Goal: Task Accomplishment & Management: Manage account settings

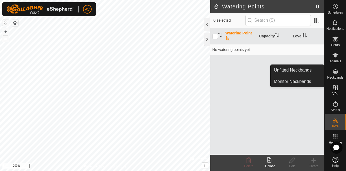
click at [332, 74] on icon at bounding box center [335, 71] width 6 height 6
click at [301, 72] on link "Unfitted Neckbands" at bounding box center [298, 70] width 54 height 11
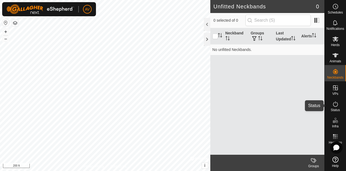
click at [334, 107] on es-activation-svg-icon at bounding box center [336, 104] width 10 height 9
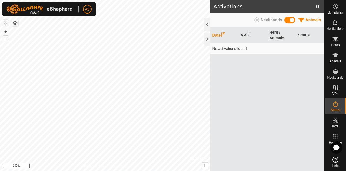
click at [260, 21] on icon at bounding box center [257, 20] width 6 height 6
click at [265, 18] on span "Neckbands" at bounding box center [271, 20] width 21 height 4
click at [278, 35] on th "Herd / Neckbands" at bounding box center [282, 35] width 29 height 16
click at [217, 35] on th "Date" at bounding box center [224, 35] width 29 height 16
click at [335, 29] on span "Notifications" at bounding box center [336, 28] width 18 height 3
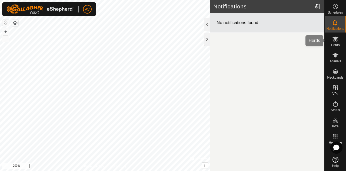
click at [333, 42] on icon at bounding box center [335, 39] width 6 height 6
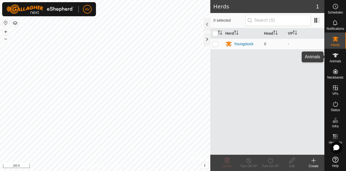
click at [339, 59] on es-animals-svg-icon at bounding box center [336, 55] width 10 height 9
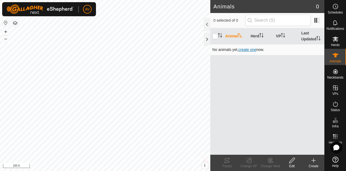
click at [248, 48] on span "create one" at bounding box center [248, 49] width 18 height 4
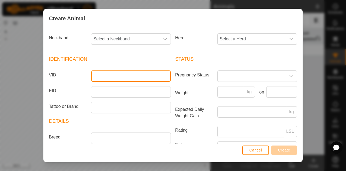
click at [126, 74] on input "VID" at bounding box center [131, 75] width 80 height 11
click at [164, 35] on div "dropdown trigger" at bounding box center [165, 39] width 11 height 11
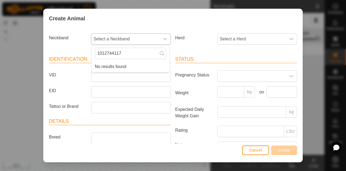
type input "1012744117"
click at [162, 54] on icon at bounding box center [162, 53] width 4 height 4
click at [116, 78] on input "VID" at bounding box center [131, 75] width 80 height 11
click at [250, 35] on span "Select a Herd" at bounding box center [252, 39] width 68 height 11
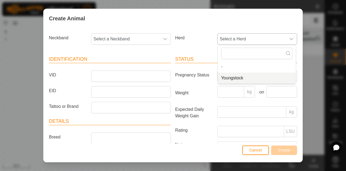
click at [245, 80] on li "Youngstock" at bounding box center [257, 78] width 78 height 11
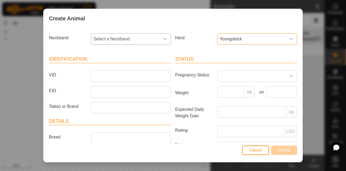
click at [160, 37] on div "dropdown trigger" at bounding box center [165, 39] width 11 height 11
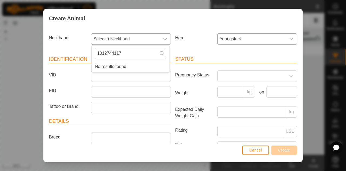
click at [161, 53] on icon at bounding box center [162, 53] width 4 height 4
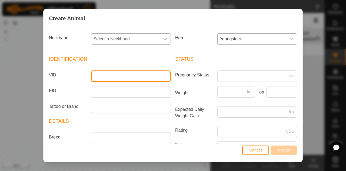
click at [108, 78] on input "VID" at bounding box center [131, 75] width 80 height 11
type input "[PERSON_NAME]"
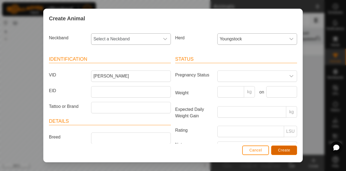
click at [288, 149] on span "Create" at bounding box center [284, 150] width 12 height 4
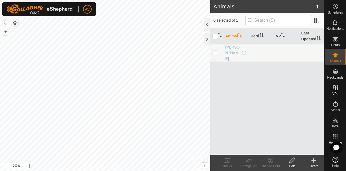
click at [313, 162] on icon at bounding box center [314, 160] width 6 height 6
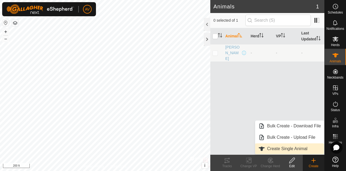
click at [304, 149] on link "Create Single Animal" at bounding box center [289, 148] width 69 height 11
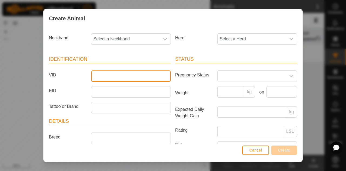
click at [134, 78] on input "VID" at bounding box center [131, 75] width 80 height 11
type input "dot"
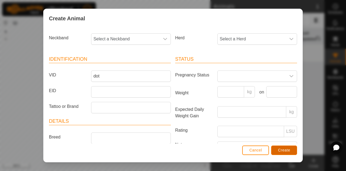
click at [281, 147] on button "Create" at bounding box center [284, 149] width 26 height 9
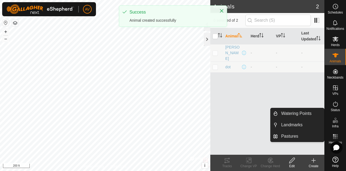
click at [318, 165] on div "Create" at bounding box center [314, 165] width 22 height 5
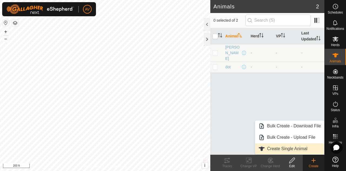
click at [286, 150] on link "Create Single Animal" at bounding box center [289, 148] width 69 height 11
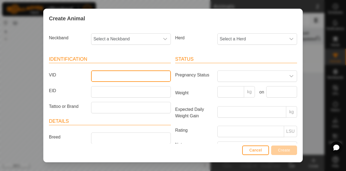
click at [154, 77] on input "VID" at bounding box center [131, 75] width 80 height 11
type input "berseem"
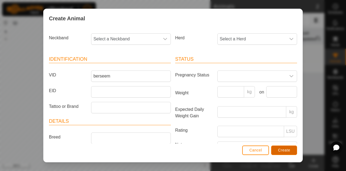
click at [286, 150] on span "Create" at bounding box center [284, 150] width 12 height 4
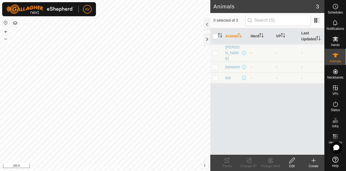
click at [317, 159] on create-svg-icon at bounding box center [314, 160] width 22 height 6
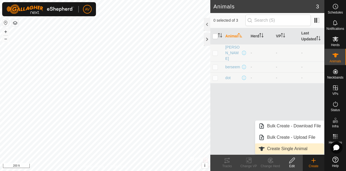
click at [300, 150] on link "Create Single Animal" at bounding box center [289, 148] width 69 height 11
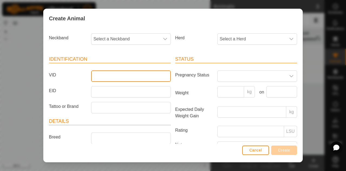
click at [102, 75] on input "VID" at bounding box center [131, 75] width 80 height 11
type input "[PERSON_NAME]"
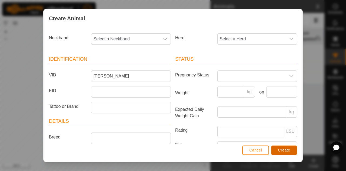
click at [282, 147] on button "Create" at bounding box center [284, 149] width 26 height 9
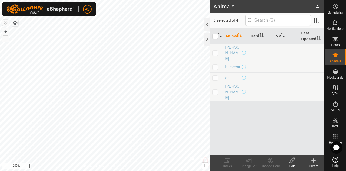
click at [313, 161] on icon at bounding box center [314, 160] width 6 height 6
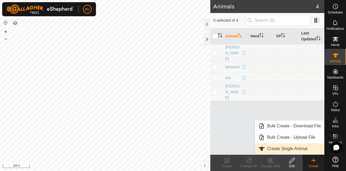
click at [294, 148] on link "Create Single Animal" at bounding box center [289, 148] width 69 height 11
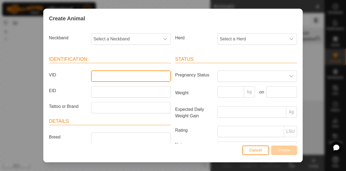
click at [133, 77] on input "VID" at bounding box center [131, 75] width 80 height 11
type input "daede"
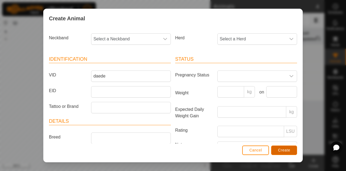
click at [287, 153] on button "Create" at bounding box center [284, 149] width 26 height 9
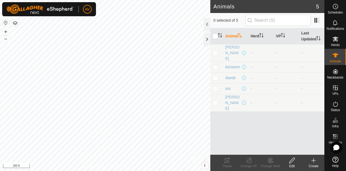
click at [313, 160] on icon at bounding box center [314, 160] width 4 height 0
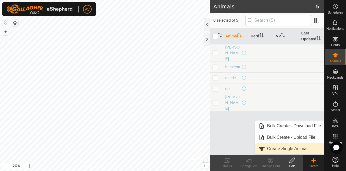
click at [303, 151] on link "Create Single Animal" at bounding box center [289, 148] width 69 height 11
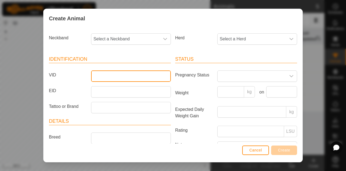
click at [95, 74] on input "VID" at bounding box center [131, 75] width 80 height 11
type input "alsike"
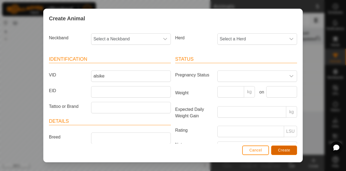
click at [284, 151] on span "Create" at bounding box center [284, 150] width 12 height 4
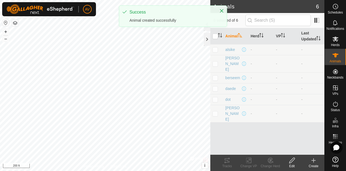
click at [317, 163] on icon at bounding box center [314, 160] width 6 height 6
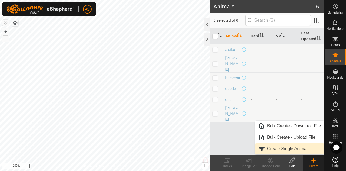
click at [307, 151] on link "Create Single Animal" at bounding box center [289, 148] width 69 height 11
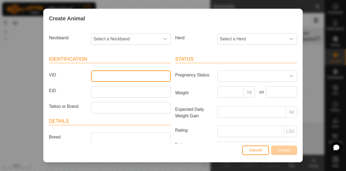
click at [137, 76] on input "VID" at bounding box center [131, 75] width 80 height 11
type input "[PERSON_NAME]"
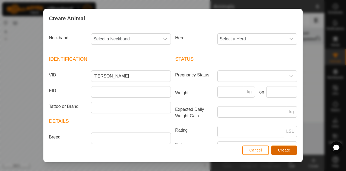
click at [288, 151] on span "Create" at bounding box center [284, 150] width 12 height 4
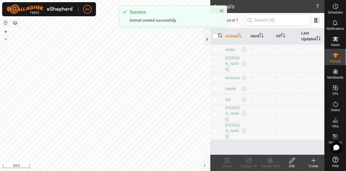
click at [314, 160] on icon at bounding box center [314, 160] width 6 height 6
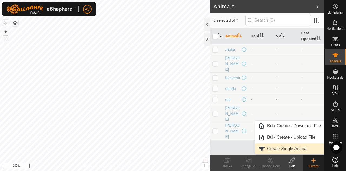
click at [281, 149] on link "Create Single Animal" at bounding box center [289, 148] width 69 height 11
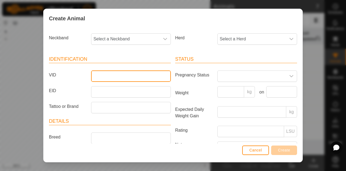
click at [147, 74] on input "VID" at bounding box center [131, 75] width 80 height 11
type input "[PERSON_NAME]"
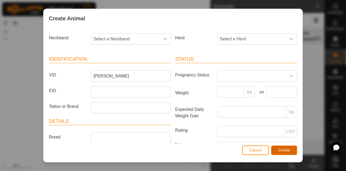
click at [293, 153] on button "Create" at bounding box center [284, 149] width 26 height 9
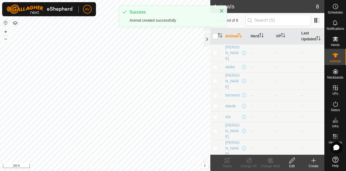
click at [316, 163] on icon at bounding box center [314, 160] width 6 height 6
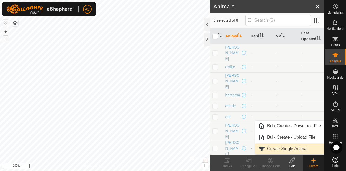
click at [299, 147] on link "Create Single Animal" at bounding box center [289, 148] width 69 height 11
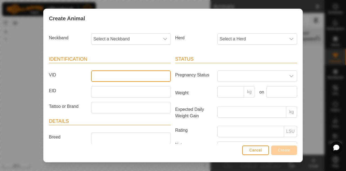
click at [111, 72] on input "VID" at bounding box center [131, 75] width 80 height 11
type input "mia"
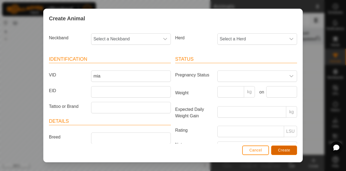
click at [281, 154] on button "Create" at bounding box center [284, 149] width 26 height 9
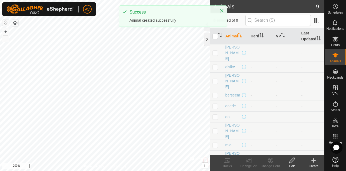
click at [311, 162] on icon at bounding box center [314, 160] width 6 height 6
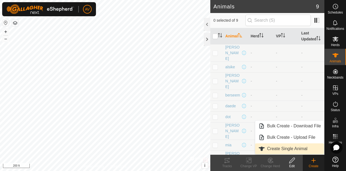
click at [282, 151] on link "Create Single Animal" at bounding box center [289, 148] width 69 height 11
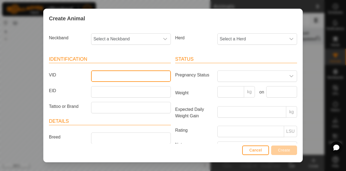
click at [161, 78] on input "VID" at bounding box center [131, 75] width 80 height 11
type input "mauve"
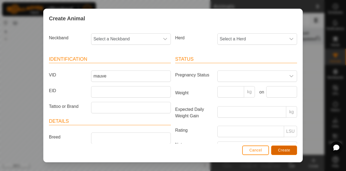
click at [287, 149] on span "Create" at bounding box center [284, 150] width 12 height 4
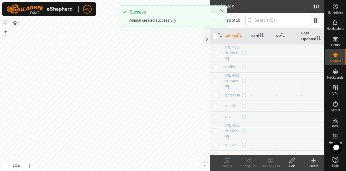
click at [317, 159] on create-svg-icon at bounding box center [314, 160] width 22 height 6
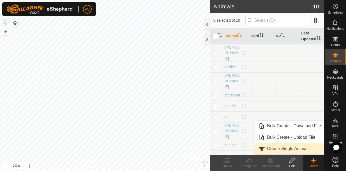
click at [285, 149] on link "Create Single Animal" at bounding box center [289, 148] width 69 height 11
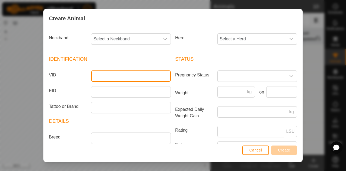
click at [100, 74] on input "VID" at bounding box center [131, 75] width 80 height 11
type input "[PERSON_NAME]"
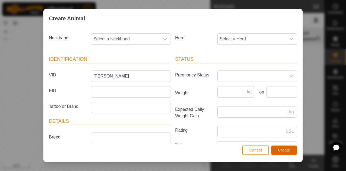
click at [282, 147] on button "Create" at bounding box center [284, 149] width 26 height 9
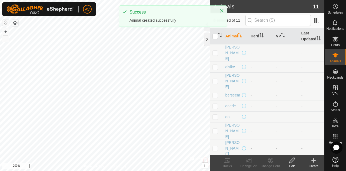
click at [316, 162] on icon at bounding box center [314, 160] width 6 height 6
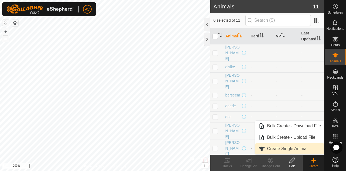
click at [305, 150] on link "Create Single Animal" at bounding box center [289, 148] width 69 height 11
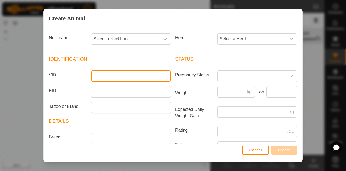
click at [126, 73] on input "VID" at bounding box center [131, 75] width 80 height 11
type input "giselle"
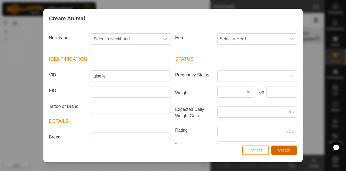
click at [291, 150] on button "Create" at bounding box center [284, 149] width 26 height 9
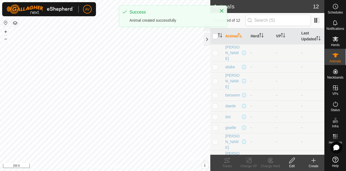
click at [315, 160] on icon at bounding box center [314, 160] width 6 height 6
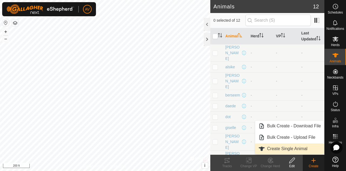
click at [298, 145] on link "Create Single Animal" at bounding box center [289, 148] width 69 height 11
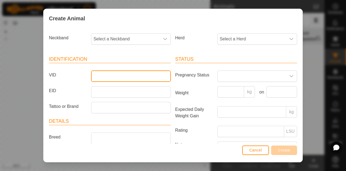
click at [140, 75] on input "VID" at bounding box center [131, 75] width 80 height 11
type input "[PERSON_NAME]"
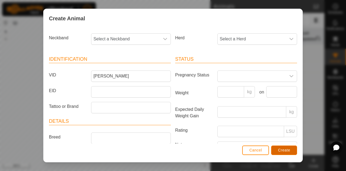
click at [277, 150] on button "Create" at bounding box center [284, 149] width 26 height 9
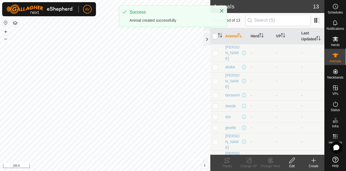
click at [314, 162] on icon at bounding box center [314, 160] width 0 height 4
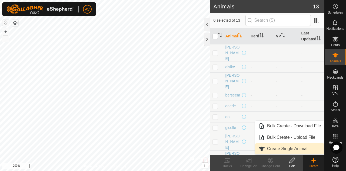
click at [299, 151] on link "Create Single Animal" at bounding box center [289, 148] width 69 height 11
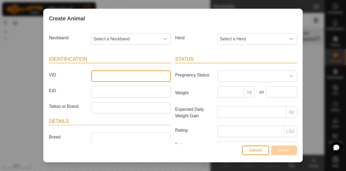
click at [104, 75] on input "VID" at bounding box center [131, 75] width 80 height 11
type input "sierra"
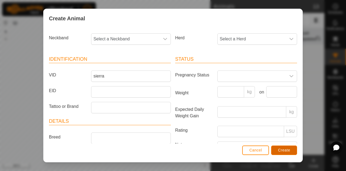
click at [288, 148] on span "Create" at bounding box center [284, 150] width 12 height 4
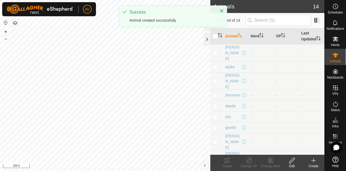
click at [317, 163] on icon at bounding box center [314, 160] width 6 height 6
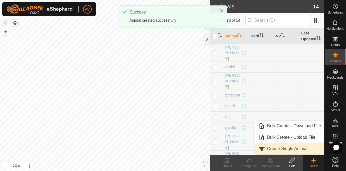
click at [309, 150] on link "Create Single Animal" at bounding box center [289, 148] width 69 height 11
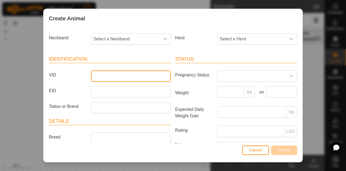
click at [130, 75] on input "VID" at bounding box center [131, 75] width 80 height 11
type input "[PERSON_NAME]"
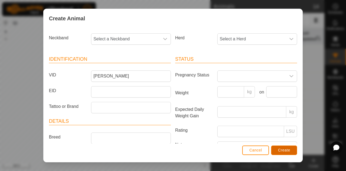
click at [280, 152] on span "Create" at bounding box center [284, 150] width 12 height 4
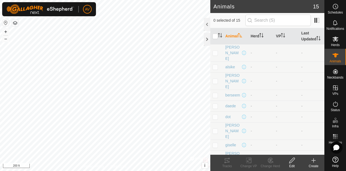
click at [258, 100] on td "-" at bounding box center [261, 105] width 25 height 11
click at [315, 165] on div "Create" at bounding box center [314, 165] width 22 height 5
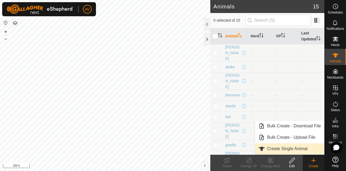
click at [287, 149] on link "Create Single Animal" at bounding box center [289, 148] width 69 height 11
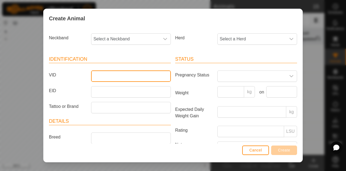
click at [119, 73] on input "VID" at bounding box center [131, 75] width 80 height 11
click at [163, 41] on div "dropdown trigger" at bounding box center [165, 39] width 11 height 11
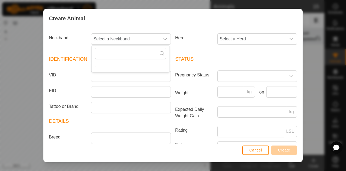
click at [73, 57] on header "Identification" at bounding box center [110, 59] width 122 height 8
click at [118, 81] on article "Identification VID EID Tattoo or Brand" at bounding box center [110, 84] width 122 height 58
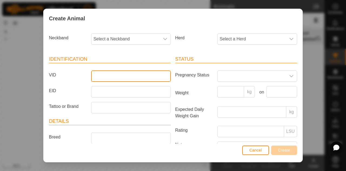
click at [118, 78] on input "VID" at bounding box center [131, 75] width 80 height 11
type input "[PERSON_NAME]"
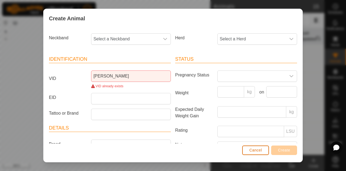
click at [248, 154] on button "Cancel" at bounding box center [255, 149] width 27 height 9
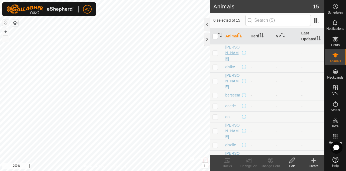
click at [227, 55] on span "[PERSON_NAME]" at bounding box center [234, 52] width 16 height 17
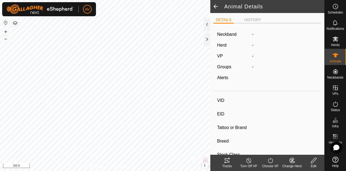
type input "[PERSON_NAME]"
type input "-"
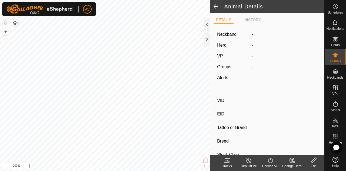
type input "0 kg"
type input "-"
click at [315, 163] on icon at bounding box center [314, 160] width 7 height 6
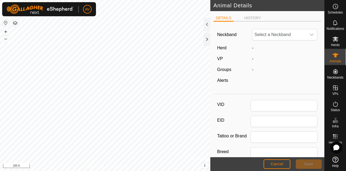
type input "[PERSON_NAME]"
type input "0"
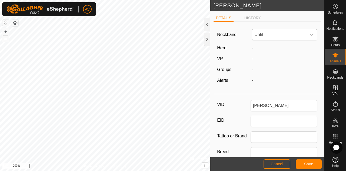
click at [265, 39] on span "Unfit" at bounding box center [279, 34] width 54 height 11
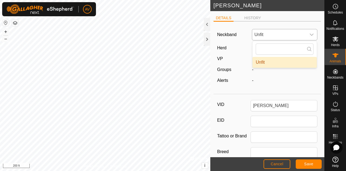
click at [265, 39] on span "Unfit" at bounding box center [279, 34] width 54 height 11
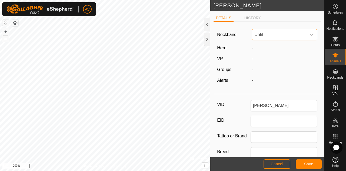
click at [265, 37] on span "Unfit" at bounding box center [279, 34] width 54 height 11
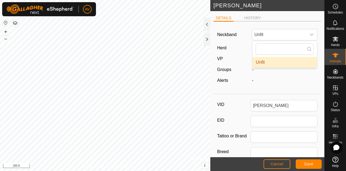
click at [288, 27] on div "Neckband Unfit Unfit Herd - VP - Groups - Alerts -" at bounding box center [267, 59] width 107 height 66
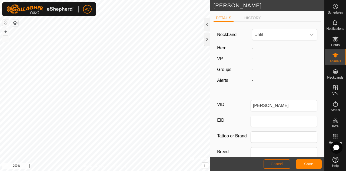
click at [274, 161] on button "Cancel" at bounding box center [277, 163] width 27 height 9
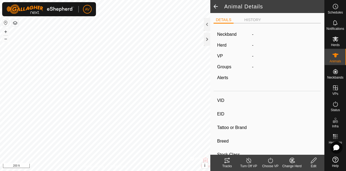
type input "[PERSON_NAME]"
type input "-"
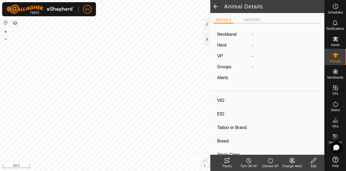
type input "0 kg"
type input "-"
click at [213, 7] on span at bounding box center [215, 6] width 11 height 13
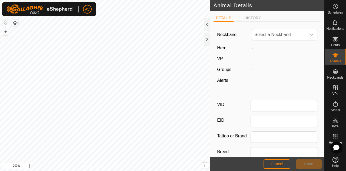
type input "[PERSON_NAME]"
type input "0"
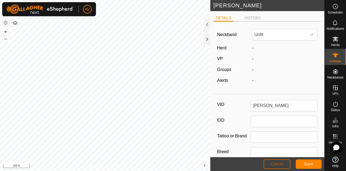
click at [287, 165] on button "Cancel" at bounding box center [277, 163] width 27 height 9
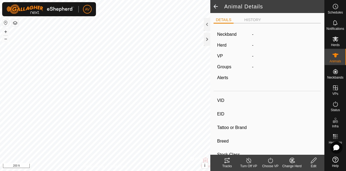
type input "[PERSON_NAME]"
type input "-"
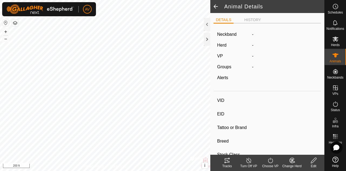
type input "0 kg"
type input "-"
click at [215, 5] on span at bounding box center [215, 6] width 11 height 13
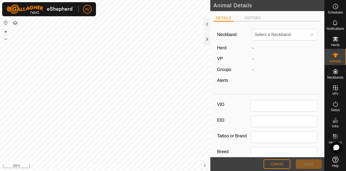
type input "[PERSON_NAME]"
type input "0"
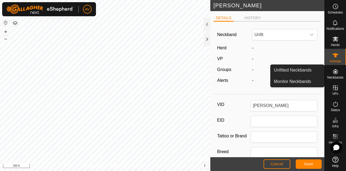
click at [334, 73] on icon at bounding box center [335, 71] width 6 height 6
click at [295, 67] on link "Unfitted Neckbands" at bounding box center [298, 70] width 54 height 11
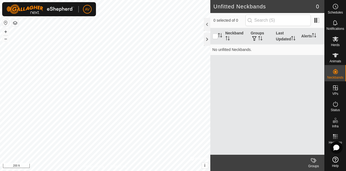
click at [238, 79] on div "Neckband Groups Last Updated Alerts No unfitted Neckbands." at bounding box center [267, 91] width 114 height 126
click at [341, 41] on div "Herds" at bounding box center [335, 40] width 21 height 16
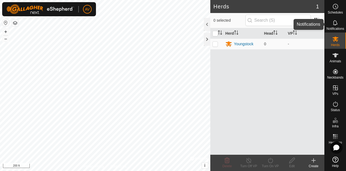
click at [330, 22] on div "Notifications" at bounding box center [335, 24] width 21 height 16
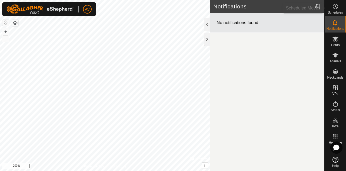
click at [331, 14] on div "Schedules" at bounding box center [335, 8] width 21 height 16
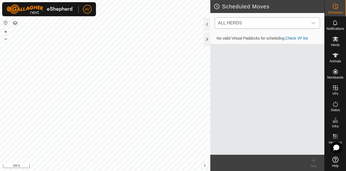
click at [314, 22] on icon "dropdown trigger" at bounding box center [313, 23] width 4 height 4
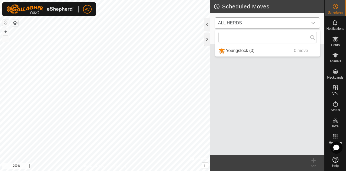
click at [314, 22] on icon "dropdown trigger" at bounding box center [313, 23] width 4 height 4
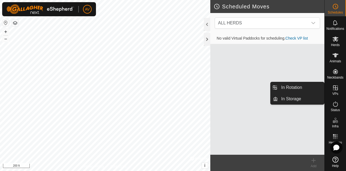
click at [334, 86] on icon at bounding box center [335, 87] width 6 height 6
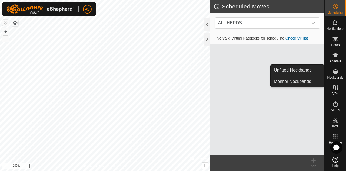
click at [335, 71] on icon at bounding box center [335, 71] width 5 height 5
click at [311, 70] on link "Unfitted Neckbands" at bounding box center [298, 70] width 54 height 11
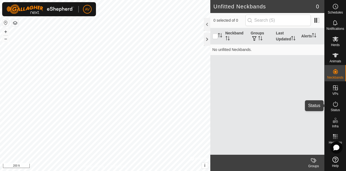
click at [341, 107] on div "Status" at bounding box center [335, 105] width 21 height 16
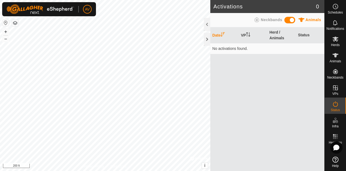
click at [290, 22] on span at bounding box center [290, 20] width 11 height 6
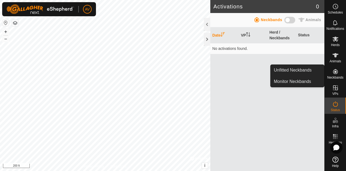
click at [338, 68] on icon at bounding box center [335, 71] width 6 height 6
click at [307, 70] on link "Unfitted Neckbands" at bounding box center [298, 70] width 54 height 11
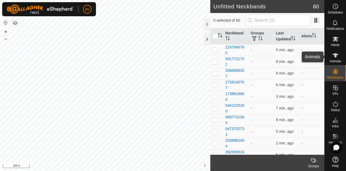
click at [337, 57] on icon at bounding box center [335, 55] width 6 height 6
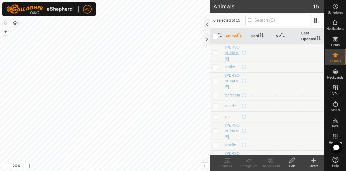
click at [230, 53] on span "[PERSON_NAME]" at bounding box center [234, 52] width 16 height 17
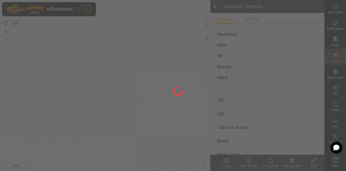
type input "[PERSON_NAME]"
type input "-"
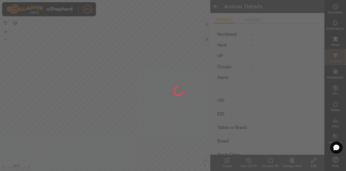
type input "0 kg"
type input "-"
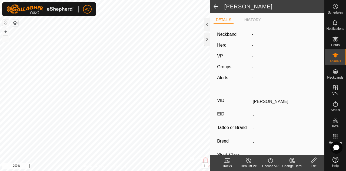
click at [215, 6] on span at bounding box center [215, 6] width 11 height 13
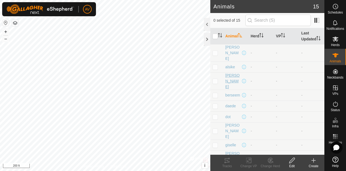
click at [231, 77] on span "[PERSON_NAME]" at bounding box center [234, 81] width 16 height 17
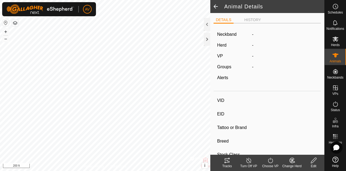
type input "[PERSON_NAME]"
type input "-"
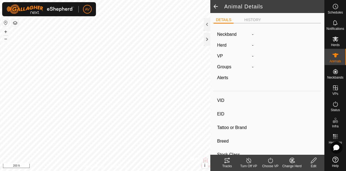
type input "0 kg"
type input "-"
click at [317, 163] on edit-svg-icon at bounding box center [314, 160] width 22 height 6
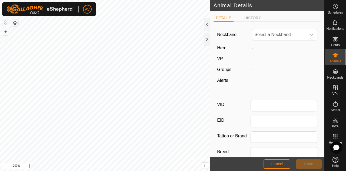
type input "[PERSON_NAME]"
type input "0"
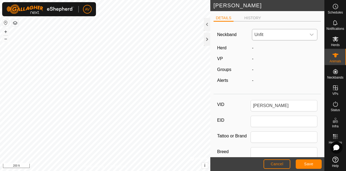
click at [269, 38] on span "Unfit" at bounding box center [279, 34] width 54 height 11
type input "10127"
click at [278, 58] on li "1012744117" at bounding box center [285, 62] width 64 height 11
click at [305, 163] on span "Save" at bounding box center [308, 164] width 9 height 4
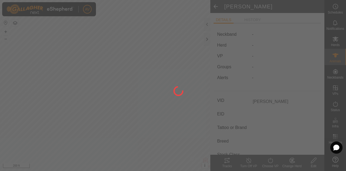
type input "-"
type input "0 kg"
type input "-"
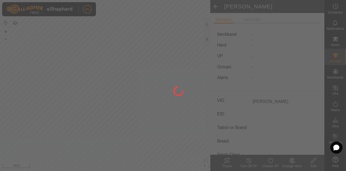
type input "-"
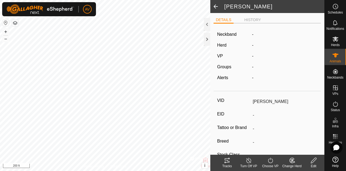
click at [216, 5] on span at bounding box center [215, 6] width 11 height 13
type input "[PERSON_NAME]"
type input "-"
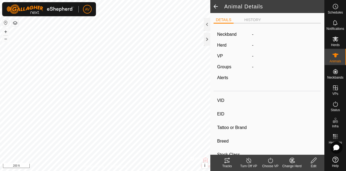
type input "-"
type input "0 kg"
type input "-"
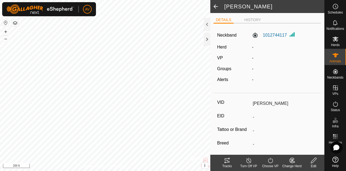
click at [215, 6] on span at bounding box center [215, 6] width 11 height 13
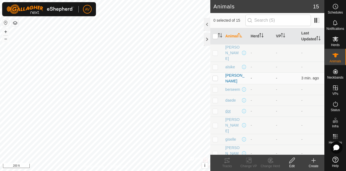
click at [230, 109] on span "dot" at bounding box center [228, 111] width 5 height 6
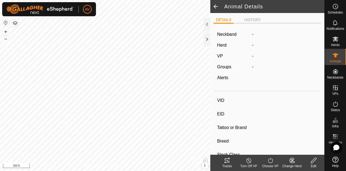
type input "dot"
type input "-"
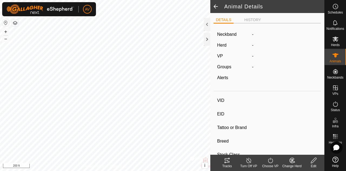
type input "0 kg"
type input "-"
click at [319, 164] on div "Edit" at bounding box center [314, 165] width 22 height 5
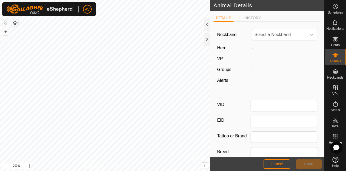
type input "dot"
type input "0"
click at [298, 37] on span "Unfit" at bounding box center [279, 34] width 54 height 11
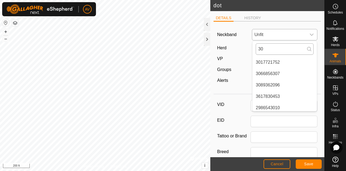
type input "308"
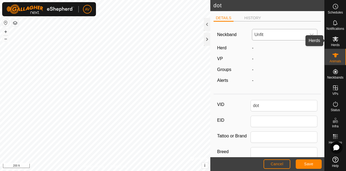
click at [333, 42] on icon at bounding box center [335, 39] width 6 height 6
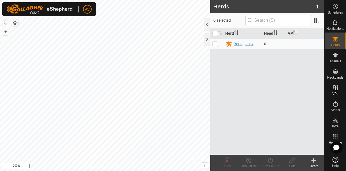
click at [241, 43] on div "Youngstock" at bounding box center [243, 44] width 19 height 6
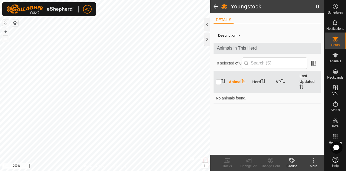
click at [313, 164] on div "More" at bounding box center [314, 165] width 22 height 5
click at [298, 115] on div "Description - Animals in This Herd 0 selected of 0 Animal Herd VP Last Updated …" at bounding box center [267, 91] width 107 height 127
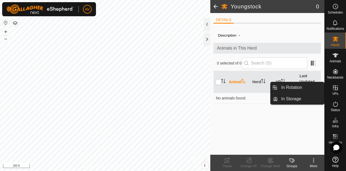
drag, startPoint x: 340, startPoint y: 96, endPoint x: 337, endPoint y: 93, distance: 4.2
click at [337, 93] on span "VPs" at bounding box center [335, 93] width 6 height 3
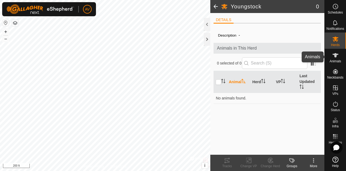
click at [333, 58] on icon at bounding box center [335, 55] width 6 height 6
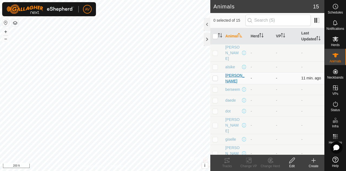
click at [230, 78] on span "[PERSON_NAME]" at bounding box center [236, 78] width 21 height 11
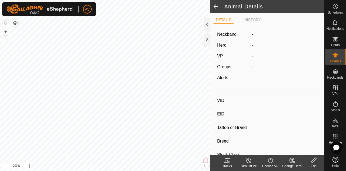
type input "[PERSON_NAME]"
type input "-"
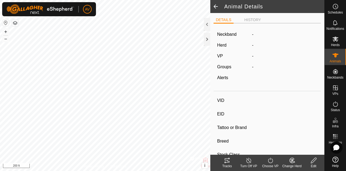
type input "0 kg"
type input "-"
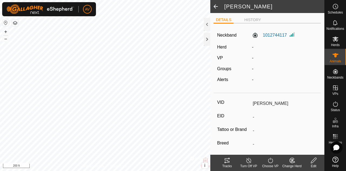
click at [250, 47] on div "-" at bounding box center [285, 47] width 70 height 6
click at [294, 159] on icon at bounding box center [292, 160] width 7 height 6
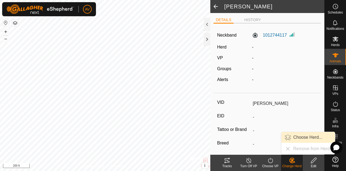
click at [301, 134] on link "Choose Herd..." at bounding box center [309, 137] width 54 height 11
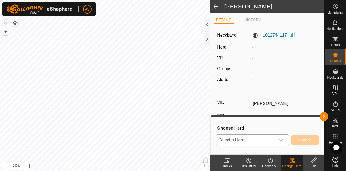
click at [281, 140] on icon "dropdown trigger" at bounding box center [281, 140] width 4 height 4
click at [262, 128] on li "Youngstock" at bounding box center [253, 128] width 73 height 14
click at [315, 140] on button "Change" at bounding box center [305, 139] width 28 height 9
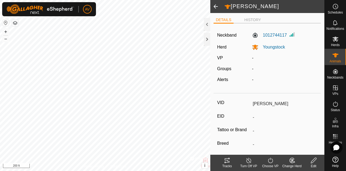
click at [268, 163] on div "Choose VP" at bounding box center [271, 165] width 22 height 5
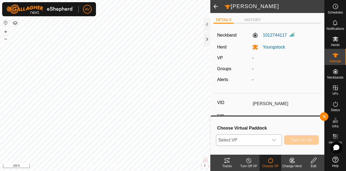
click at [272, 145] on div "dropdown trigger" at bounding box center [274, 139] width 11 height 11
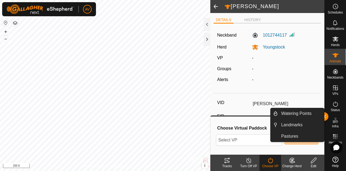
click at [324, 118] on div "Watering Points Landmarks Pastures" at bounding box center [298, 125] width 54 height 34
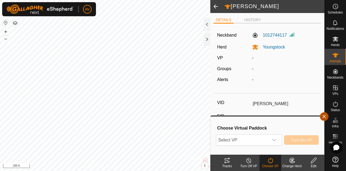
click at [327, 113] on button "button" at bounding box center [324, 116] width 9 height 9
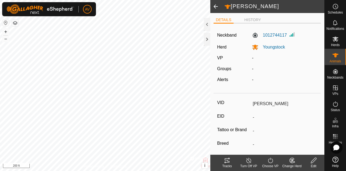
click at [213, 7] on span at bounding box center [215, 6] width 11 height 13
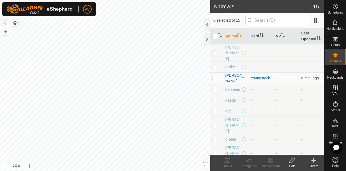
click at [229, 110] on span "dot" at bounding box center [228, 111] width 5 height 6
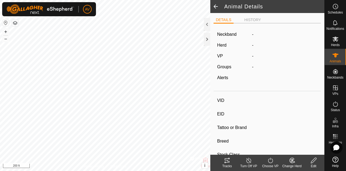
type input "dot"
type input "-"
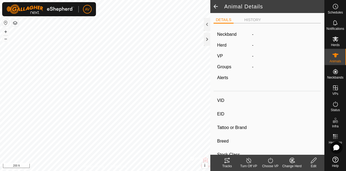
type input "0 kg"
type input "-"
click at [313, 163] on icon at bounding box center [314, 160] width 7 height 6
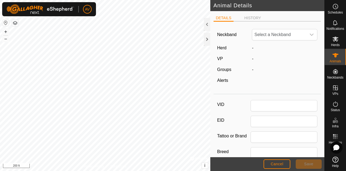
type input "dot"
type input "0"
click at [283, 33] on span "Unfit" at bounding box center [279, 34] width 54 height 11
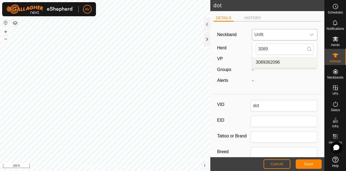
type input "3089"
click at [276, 61] on li "3089362096" at bounding box center [285, 62] width 64 height 11
click at [301, 165] on button "Save" at bounding box center [309, 163] width 26 height 9
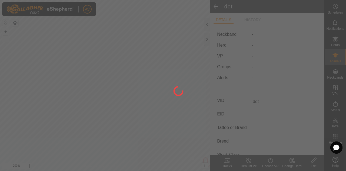
type input "-"
type input "0 kg"
type input "-"
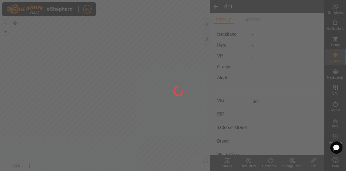
type input "-"
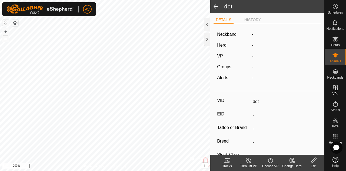
click at [299, 164] on div "Change Herd" at bounding box center [292, 165] width 22 height 5
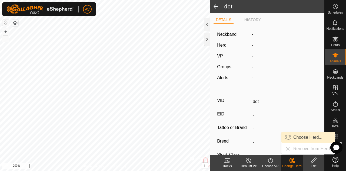
click at [300, 138] on link "Choose Herd..." at bounding box center [309, 137] width 54 height 11
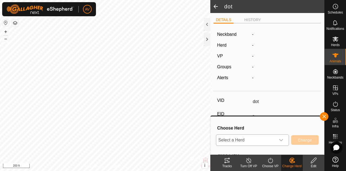
click at [285, 140] on div "dropdown trigger" at bounding box center [281, 139] width 11 height 11
click at [275, 130] on li "Youngstock" at bounding box center [253, 128] width 73 height 14
click at [307, 142] on button "Change" at bounding box center [305, 139] width 28 height 9
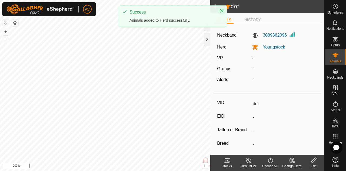
click at [222, 14] on button "Close" at bounding box center [222, 11] width 8 height 8
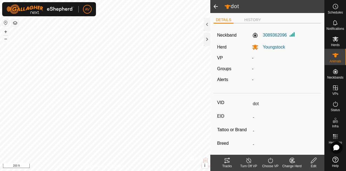
click at [216, 5] on span at bounding box center [215, 6] width 11 height 13
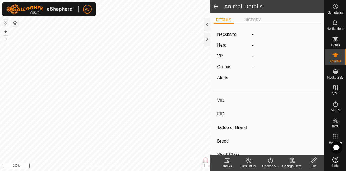
type input "dot"
type input "-"
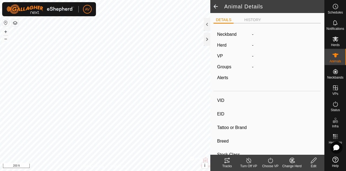
type input "0 kg"
type input "-"
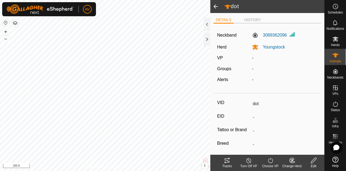
click at [215, 8] on span at bounding box center [215, 6] width 11 height 13
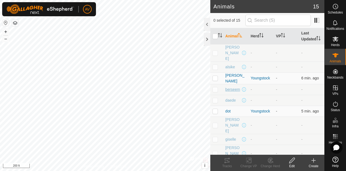
click at [226, 87] on span "berseem" at bounding box center [233, 90] width 15 height 6
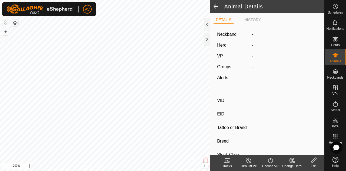
type input "berseem"
type input "-"
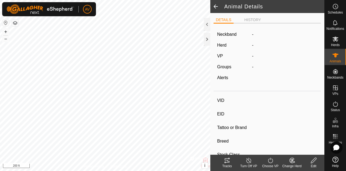
type input "0 kg"
type input "-"
click at [314, 161] on icon at bounding box center [314, 160] width 7 height 6
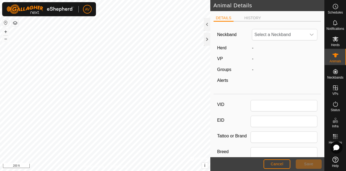
type input "berseem"
type input "0"
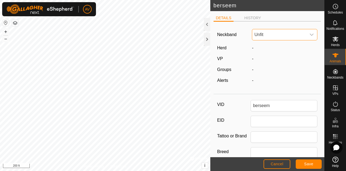
click at [269, 36] on span "Unfit" at bounding box center [279, 34] width 54 height 11
type input "173"
click at [284, 62] on li "1738818884" at bounding box center [285, 62] width 64 height 11
click at [315, 162] on button "Save" at bounding box center [309, 163] width 26 height 9
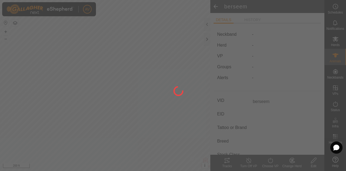
type input "-"
type input "0 kg"
type input "-"
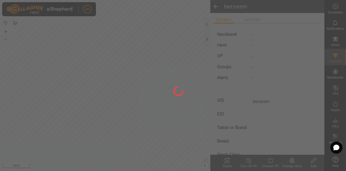
type input "-"
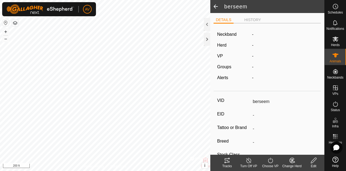
click at [217, 3] on span at bounding box center [215, 6] width 11 height 13
type input "berseem"
type input "-"
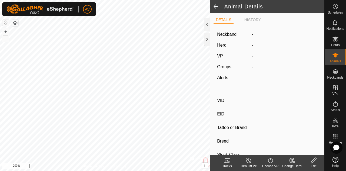
type input "-"
type input "0 kg"
type input "-"
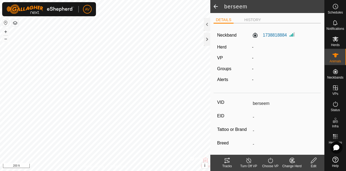
click at [217, 3] on span at bounding box center [215, 6] width 11 height 13
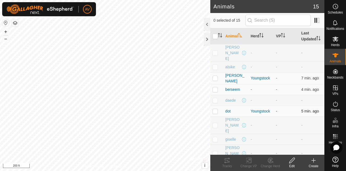
scroll to position [39, 0]
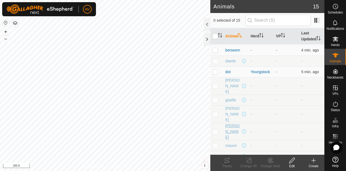
drag, startPoint x: 233, startPoint y: 114, endPoint x: 229, endPoint y: 114, distance: 4.6
click at [229, 123] on span "[PERSON_NAME]" at bounding box center [234, 131] width 16 height 17
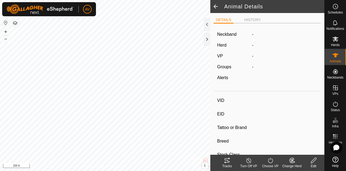
type input "[PERSON_NAME]"
type input "-"
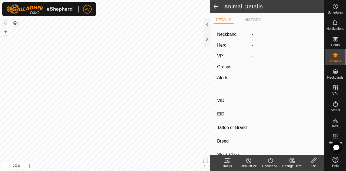
type input "0 kg"
type input "-"
click at [316, 159] on icon at bounding box center [313, 159] width 5 height 5
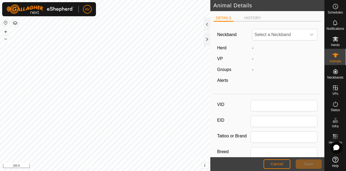
type input "[PERSON_NAME]"
type input "0"
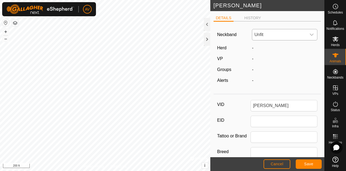
click at [280, 33] on span "Unfit" at bounding box center [279, 34] width 54 height 11
type input "224"
click at [275, 60] on li "2247846760" at bounding box center [285, 62] width 64 height 11
click at [308, 163] on span "Save" at bounding box center [308, 164] width 9 height 4
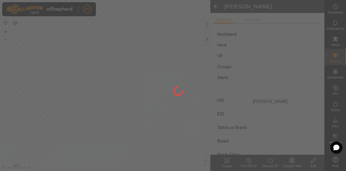
type input "-"
type input "0 kg"
type input "-"
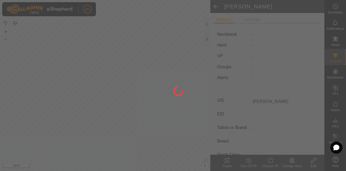
type input "-"
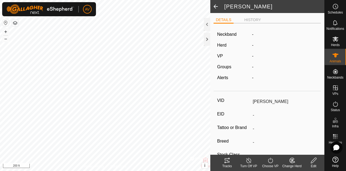
click at [216, 8] on span at bounding box center [215, 6] width 11 height 13
type input "[PERSON_NAME]"
type input "-"
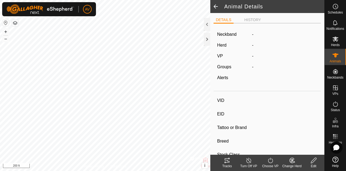
type input "-"
type input "0 kg"
type input "-"
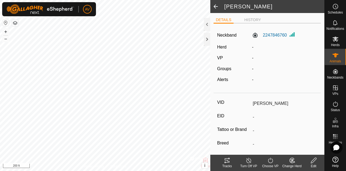
click at [212, 6] on span at bounding box center [215, 6] width 11 height 13
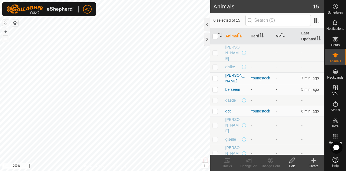
click at [232, 99] on span "daede" at bounding box center [231, 100] width 11 height 6
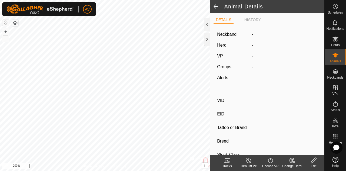
type input "daede"
type input "-"
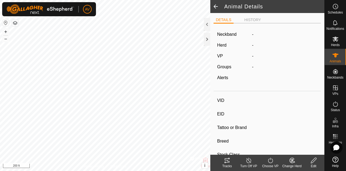
type input "0 kg"
type input "-"
click at [314, 163] on icon at bounding box center [314, 160] width 7 height 6
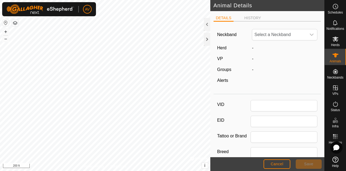
type input "daede"
type input "0"
click at [279, 33] on span "Unfit" at bounding box center [279, 34] width 54 height 11
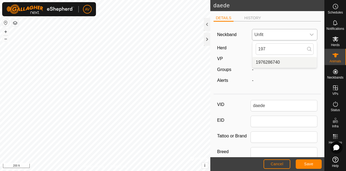
type input "197"
click at [278, 58] on li "1976286740" at bounding box center [285, 62] width 64 height 11
click at [311, 162] on span "Save" at bounding box center [308, 164] width 9 height 4
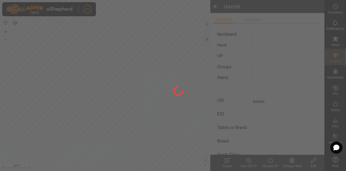
type input "-"
type input "0 kg"
type input "-"
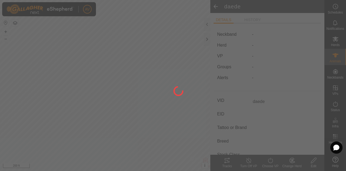
type input "-"
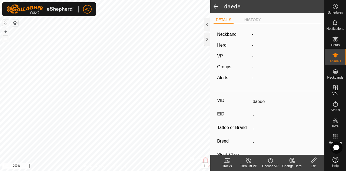
click at [214, 9] on span at bounding box center [215, 6] width 11 height 13
type input "daede"
type input "-"
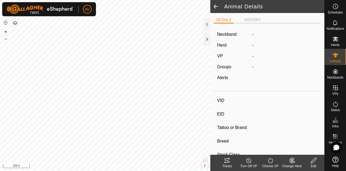
type input "-"
type input "0 kg"
type input "-"
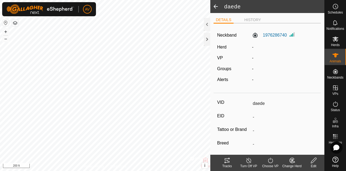
click at [216, 8] on span at bounding box center [215, 6] width 11 height 13
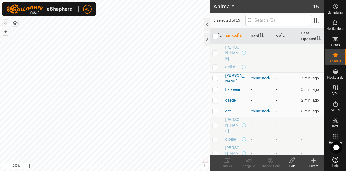
click at [231, 64] on span "alsike" at bounding box center [231, 67] width 10 height 6
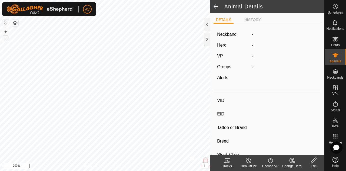
type input "alsike"
type input "-"
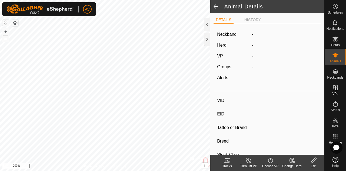
type input "0 kg"
type input "-"
click at [315, 161] on icon at bounding box center [314, 160] width 7 height 6
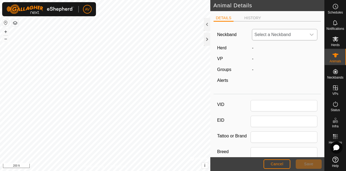
type input "alsike"
type input "0"
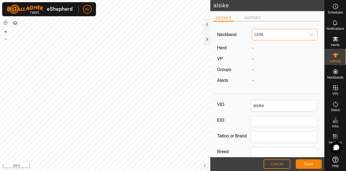
click at [276, 37] on span "Unfit" at bounding box center [279, 34] width 54 height 11
type input "281"
click at [279, 72] on li "2817960671" at bounding box center [285, 73] width 64 height 11
click at [308, 163] on span "Save" at bounding box center [308, 164] width 9 height 4
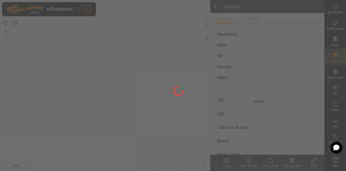
type input "-"
type input "0 kg"
type input "-"
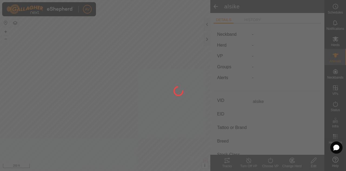
type input "-"
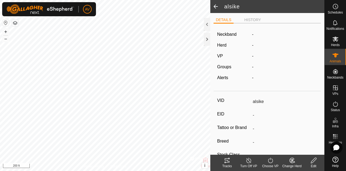
click at [217, 6] on span at bounding box center [215, 6] width 11 height 13
type input "alsike"
type input "-"
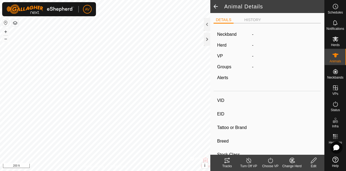
type input "-"
type input "0 kg"
type input "-"
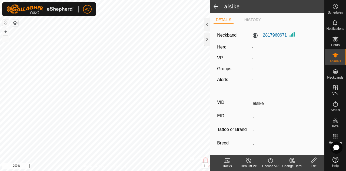
click at [217, 6] on span at bounding box center [215, 6] width 11 height 13
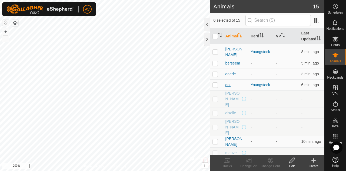
scroll to position [52, 0]
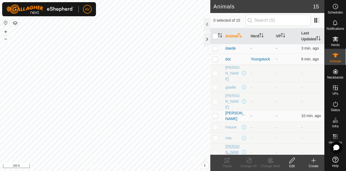
click at [229, 143] on span "[PERSON_NAME]" at bounding box center [234, 151] width 16 height 17
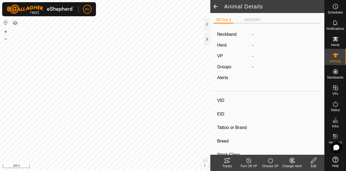
type input "[PERSON_NAME]"
type input "-"
click at [312, 159] on icon at bounding box center [314, 160] width 7 height 6
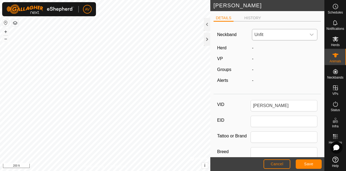
click at [272, 36] on span "Unfit" at bounding box center [279, 34] width 54 height 11
click at [269, 60] on li "0441225260" at bounding box center [285, 62] width 64 height 11
click at [310, 163] on span "Save" at bounding box center [308, 164] width 9 height 4
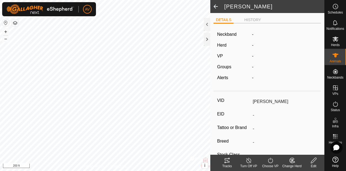
click at [215, 10] on span at bounding box center [215, 6] width 11 height 13
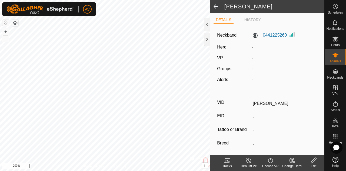
click at [215, 7] on span at bounding box center [215, 6] width 11 height 13
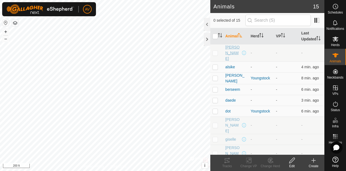
click at [230, 55] on span "[PERSON_NAME]" at bounding box center [234, 52] width 16 height 17
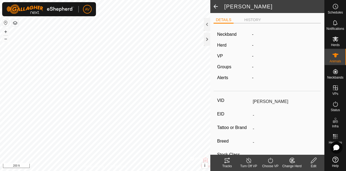
click at [308, 159] on edit-svg-icon at bounding box center [314, 160] width 22 height 6
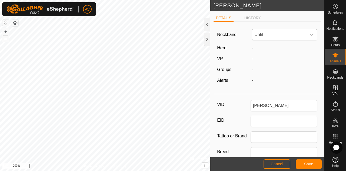
click at [263, 32] on span "Unfit" at bounding box center [279, 34] width 54 height 11
click at [271, 68] on li "2134614891" at bounding box center [285, 73] width 64 height 11
click at [311, 165] on span "Save" at bounding box center [308, 164] width 9 height 4
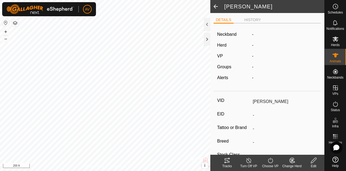
click at [216, 8] on span at bounding box center [215, 6] width 11 height 13
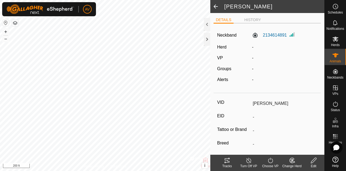
click at [216, 8] on span at bounding box center [215, 6] width 11 height 13
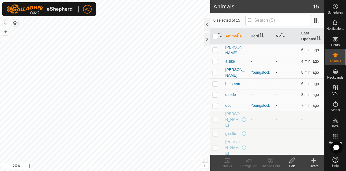
scroll to position [57, 0]
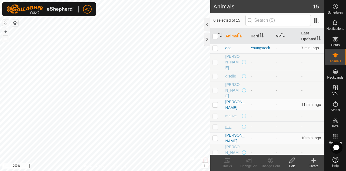
click at [230, 124] on span "mia" at bounding box center [229, 127] width 6 height 6
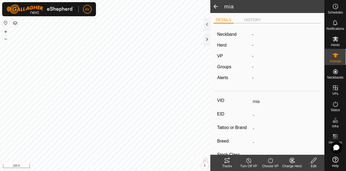
click at [314, 162] on icon at bounding box center [313, 159] width 5 height 5
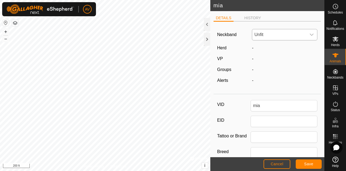
click at [271, 35] on span "Unfit" at bounding box center [279, 34] width 54 height 11
click at [277, 73] on li "0448122345" at bounding box center [285, 73] width 64 height 11
click at [317, 163] on button "Save" at bounding box center [309, 163] width 26 height 9
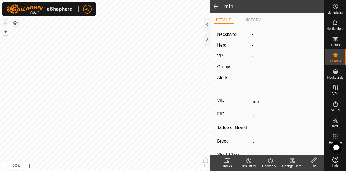
click at [214, 5] on span at bounding box center [215, 6] width 11 height 13
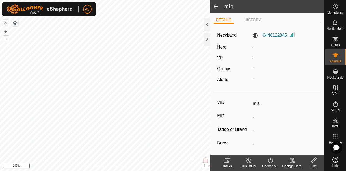
click at [214, 5] on span at bounding box center [215, 6] width 11 height 13
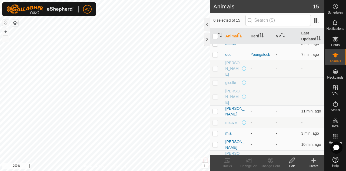
scroll to position [52, 0]
click at [236, 118] on span "mauve" at bounding box center [231, 121] width 11 height 6
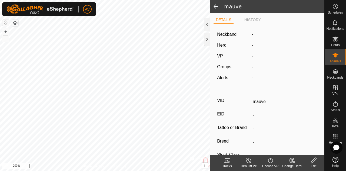
click at [313, 161] on icon at bounding box center [314, 160] width 7 height 6
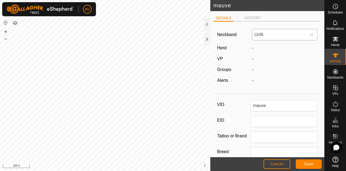
click at [271, 38] on span "Unfit" at bounding box center [279, 34] width 54 height 11
click at [278, 61] on li "1621198815" at bounding box center [285, 62] width 64 height 11
click at [306, 162] on span "Save" at bounding box center [308, 164] width 9 height 4
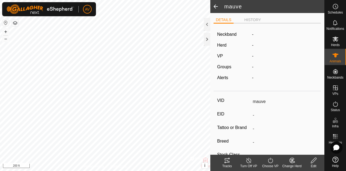
click at [216, 7] on span at bounding box center [215, 6] width 11 height 13
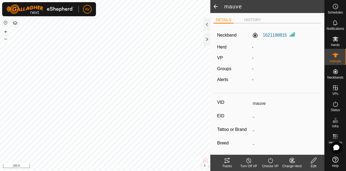
click at [216, 7] on span at bounding box center [215, 6] width 11 height 13
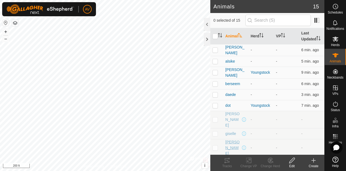
click at [228, 143] on span "[PERSON_NAME]" at bounding box center [234, 147] width 16 height 17
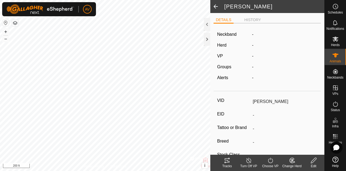
click at [316, 159] on icon at bounding box center [313, 159] width 5 height 5
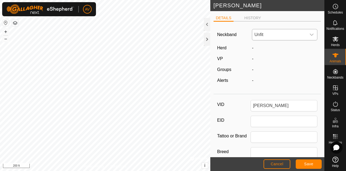
click at [270, 34] on span "Unfit" at bounding box center [279, 34] width 54 height 11
click at [274, 64] on li "3066856307" at bounding box center [285, 62] width 64 height 11
click at [311, 164] on span "Save" at bounding box center [308, 164] width 9 height 4
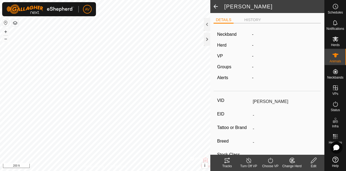
click at [216, 5] on span at bounding box center [215, 6] width 11 height 13
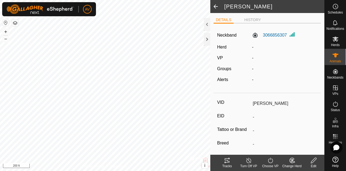
click at [216, 5] on span at bounding box center [215, 6] width 11 height 13
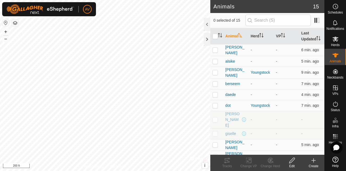
click at [313, 162] on icon at bounding box center [314, 160] width 6 height 6
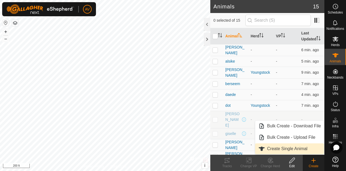
click at [301, 151] on link "Create Single Animal" at bounding box center [289, 148] width 69 height 11
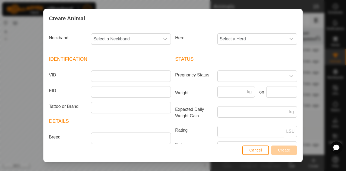
click at [261, 144] on div "Cancel Create" at bounding box center [173, 152] width 259 height 18
click at [261, 146] on button "Cancel" at bounding box center [255, 149] width 27 height 9
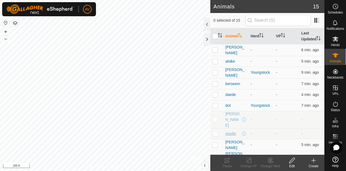
click at [235, 132] on span "giselle" at bounding box center [231, 134] width 11 height 6
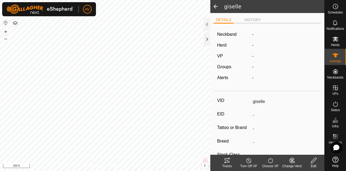
click at [317, 163] on edit-svg-icon at bounding box center [314, 160] width 22 height 6
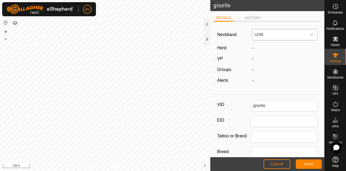
click at [279, 33] on span "Unfit" at bounding box center [279, 34] width 54 height 11
click at [271, 61] on li "4158441166" at bounding box center [285, 62] width 64 height 11
click at [304, 163] on span "Save" at bounding box center [308, 164] width 9 height 4
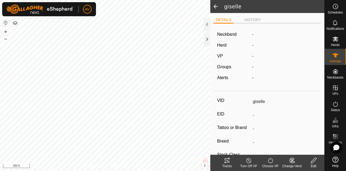
click at [216, 6] on span at bounding box center [215, 6] width 11 height 13
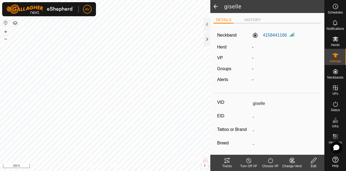
click at [216, 6] on span at bounding box center [215, 6] width 11 height 13
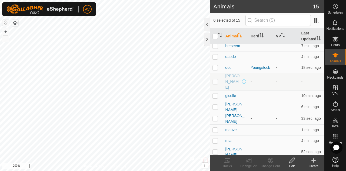
scroll to position [57, 0]
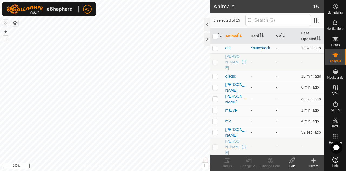
click at [231, 139] on span "[PERSON_NAME]" at bounding box center [234, 146] width 16 height 17
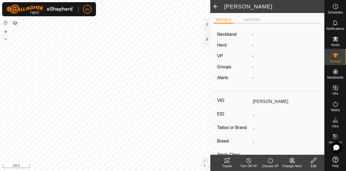
click at [309, 159] on edit-svg-icon at bounding box center [314, 160] width 22 height 6
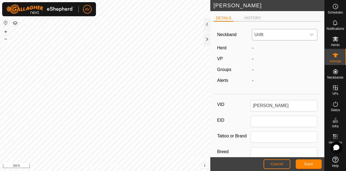
click at [288, 38] on span "Unfit" at bounding box center [279, 34] width 54 height 11
click at [286, 60] on li "3182154252" at bounding box center [285, 62] width 64 height 11
click at [308, 161] on button "Save" at bounding box center [309, 163] width 26 height 9
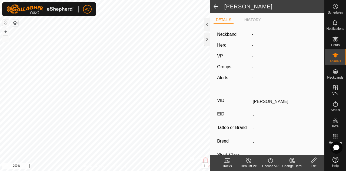
click at [216, 7] on span at bounding box center [215, 6] width 11 height 13
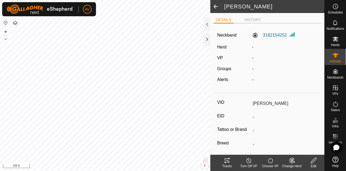
click at [216, 7] on span at bounding box center [215, 6] width 11 height 13
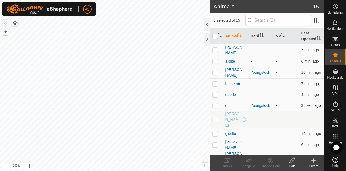
scroll to position [57, 0]
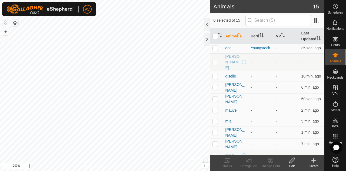
click at [232, 152] on span "sierra" at bounding box center [230, 155] width 9 height 6
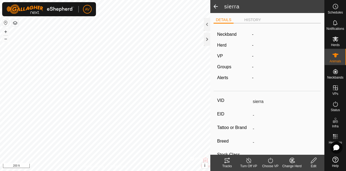
click at [314, 159] on icon at bounding box center [313, 159] width 5 height 5
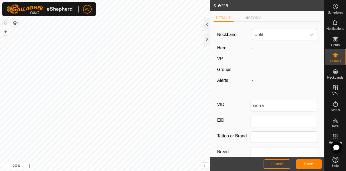
click at [283, 38] on span "Unfit" at bounding box center [279, 34] width 54 height 11
click at [270, 65] on li "2700749929" at bounding box center [285, 62] width 64 height 11
click at [311, 160] on button "Save" at bounding box center [309, 163] width 26 height 9
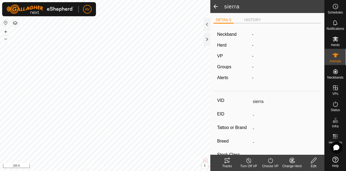
click at [215, 11] on span at bounding box center [215, 6] width 11 height 13
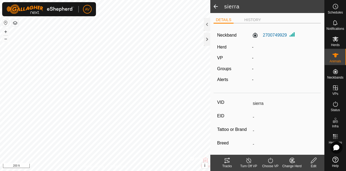
click at [215, 11] on span at bounding box center [215, 6] width 11 height 13
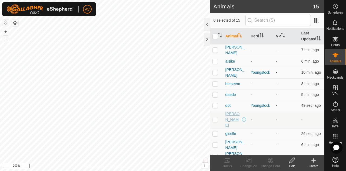
click at [231, 119] on span "[PERSON_NAME]" at bounding box center [234, 119] width 16 height 17
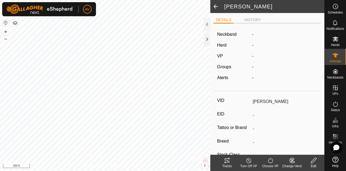
click at [311, 158] on icon at bounding box center [314, 160] width 7 height 6
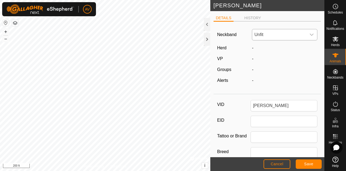
click at [289, 35] on span "Unfit" at bounding box center [279, 34] width 54 height 11
click at [285, 63] on li "2728140767" at bounding box center [285, 62] width 64 height 11
click at [308, 162] on button "Save" at bounding box center [309, 163] width 26 height 9
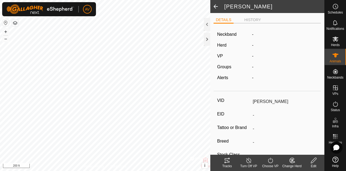
click at [218, 4] on span at bounding box center [215, 6] width 11 height 13
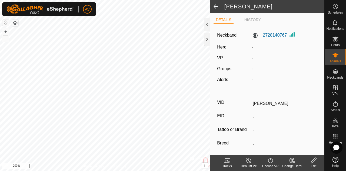
click at [218, 4] on span at bounding box center [215, 6] width 11 height 13
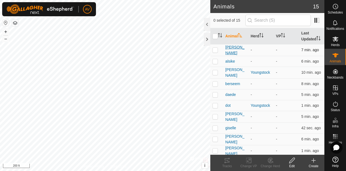
click at [229, 55] on span "[PERSON_NAME]" at bounding box center [236, 49] width 21 height 11
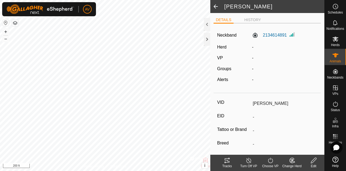
click at [299, 163] on change-mob-svg-icon at bounding box center [292, 160] width 22 height 6
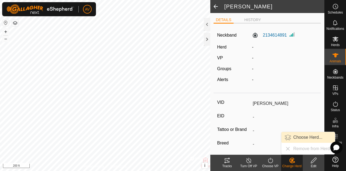
click at [301, 138] on link "Choose Herd..." at bounding box center [309, 137] width 54 height 11
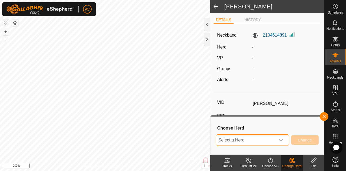
click at [261, 137] on span "Select a Herd" at bounding box center [246, 139] width 60 height 11
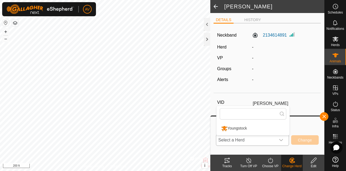
click at [259, 124] on li "Youngstock" at bounding box center [253, 128] width 73 height 14
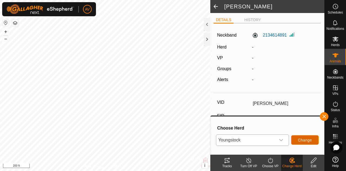
click at [308, 138] on span "Change" at bounding box center [305, 140] width 14 height 4
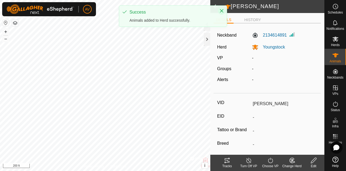
click at [222, 11] on icon "Close" at bounding box center [222, 11] width 4 height 4
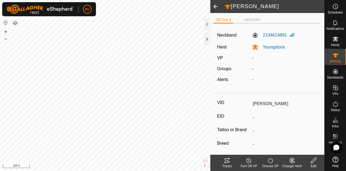
click at [214, 5] on span at bounding box center [215, 6] width 11 height 13
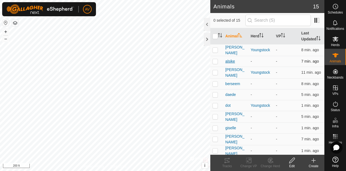
click at [233, 64] on span "alsike" at bounding box center [231, 61] width 10 height 6
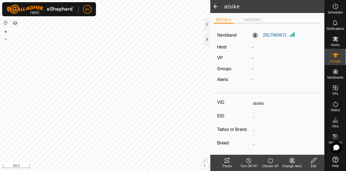
click at [292, 157] on icon at bounding box center [292, 160] width 7 height 6
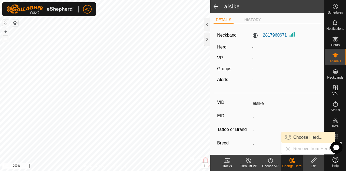
click at [314, 138] on link "Choose Herd..." at bounding box center [309, 137] width 54 height 11
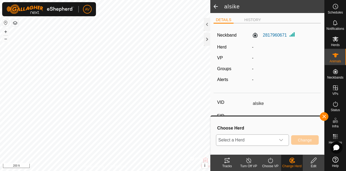
click at [280, 144] on div "dropdown trigger" at bounding box center [281, 139] width 11 height 11
click at [264, 127] on li "Youngstock" at bounding box center [253, 128] width 73 height 14
click at [307, 141] on span "Change" at bounding box center [305, 140] width 14 height 4
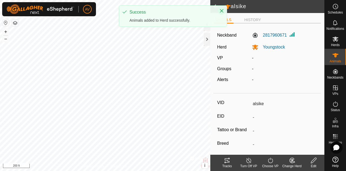
click at [223, 12] on icon "Close" at bounding box center [222, 11] width 4 height 4
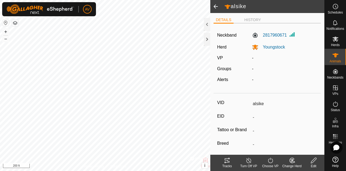
click at [217, 7] on span at bounding box center [215, 6] width 11 height 13
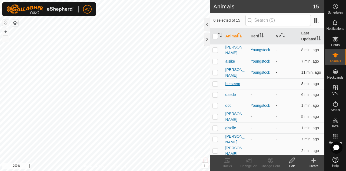
click at [231, 86] on span "berseem" at bounding box center [233, 84] width 15 height 6
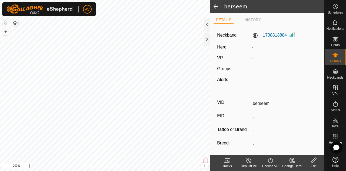
click at [294, 165] on div "Change Herd" at bounding box center [292, 165] width 22 height 5
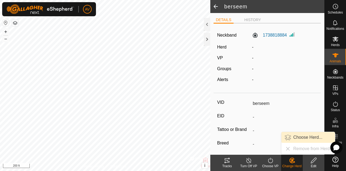
click at [294, 134] on link "Choose Herd..." at bounding box center [309, 137] width 54 height 11
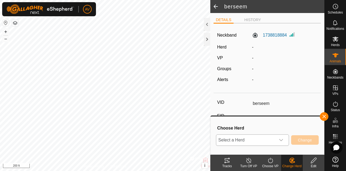
click at [264, 140] on span "Select a Herd" at bounding box center [246, 139] width 60 height 11
click at [265, 132] on li "Youngstock" at bounding box center [253, 128] width 73 height 14
click at [305, 143] on button "Change" at bounding box center [305, 139] width 28 height 9
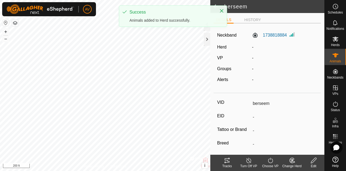
click at [215, 6] on div "Success Animals added to Herd successfully." at bounding box center [173, 16] width 108 height 21
click at [223, 9] on icon "Close" at bounding box center [222, 11] width 4 height 4
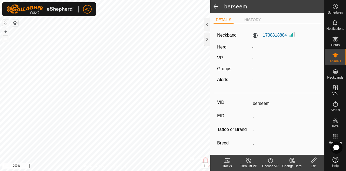
click at [220, 6] on span at bounding box center [215, 6] width 11 height 13
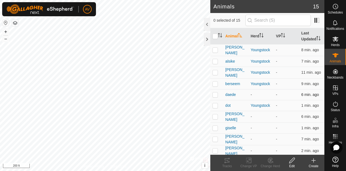
click at [218, 97] on p-checkbox at bounding box center [215, 94] width 5 height 4
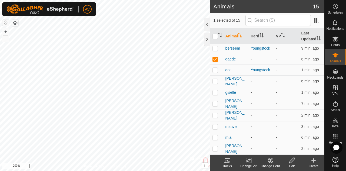
click at [216, 83] on p-checkbox at bounding box center [215, 81] width 5 height 4
click at [216, 94] on p-checkbox at bounding box center [215, 92] width 5 height 4
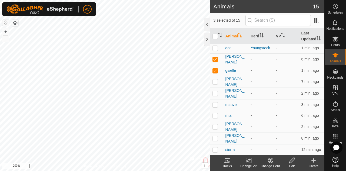
click at [215, 81] on td at bounding box center [216, 82] width 13 height 12
click at [218, 94] on td at bounding box center [216, 93] width 13 height 12
click at [216, 106] on p-checkbox at bounding box center [215, 104] width 5 height 4
click at [216, 117] on p-checkbox at bounding box center [215, 115] width 5 height 4
click at [216, 129] on td at bounding box center [216, 127] width 13 height 12
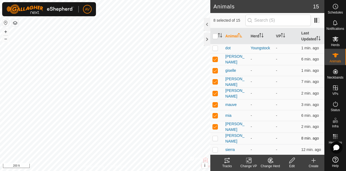
click at [216, 137] on p-checkbox at bounding box center [215, 138] width 5 height 4
click at [216, 148] on p-checkbox at bounding box center [215, 149] width 5 height 4
click at [278, 166] on div "Change Herd" at bounding box center [271, 165] width 22 height 5
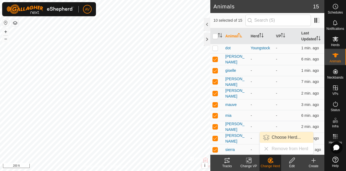
click at [279, 138] on link "Choose Herd..." at bounding box center [287, 137] width 54 height 11
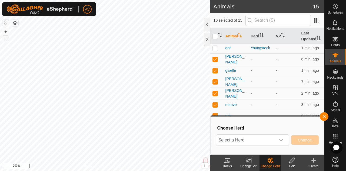
click at [279, 138] on icon "dropdown trigger" at bounding box center [281, 140] width 4 height 4
click at [278, 129] on li "Youngstock" at bounding box center [253, 128] width 73 height 14
click at [308, 140] on span "Change" at bounding box center [305, 140] width 14 height 4
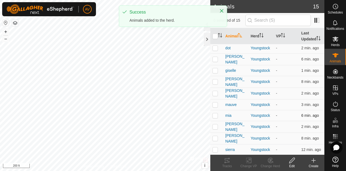
scroll to position [0, 0]
